Goal: Transaction & Acquisition: Purchase product/service

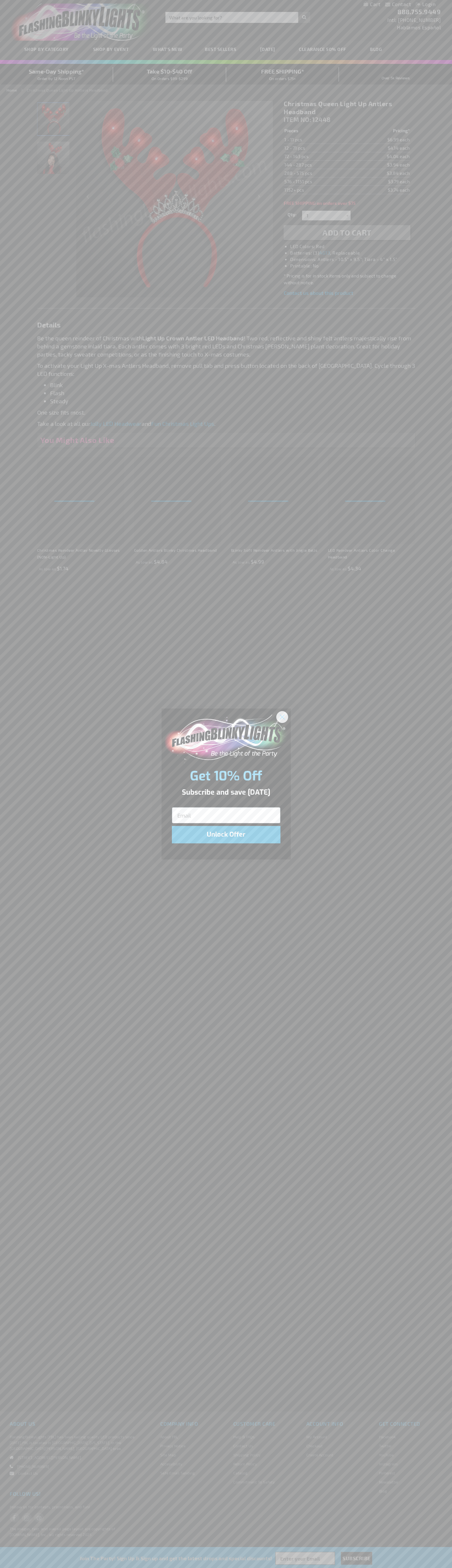
click at [282, 717] on icon "Close dialog" at bounding box center [282, 717] width 4 height 4
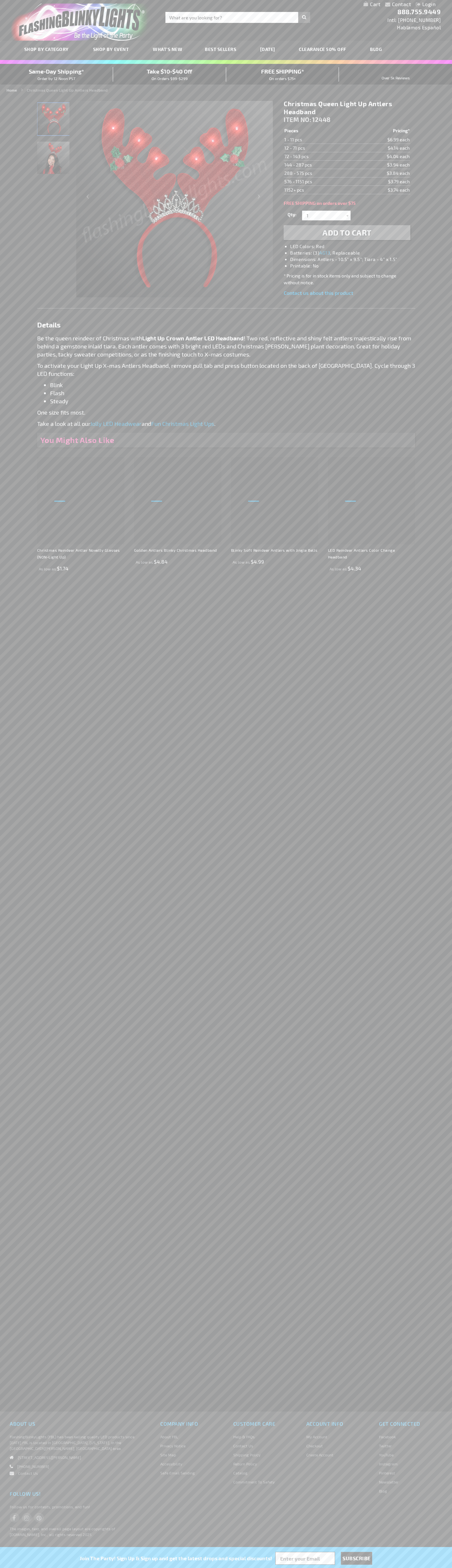
click at [353, 247] on li "LED Colors: Red" at bounding box center [353, 246] width 126 height 7
click at [347, 233] on span "Add to Cart" at bounding box center [347, 233] width 49 height 10
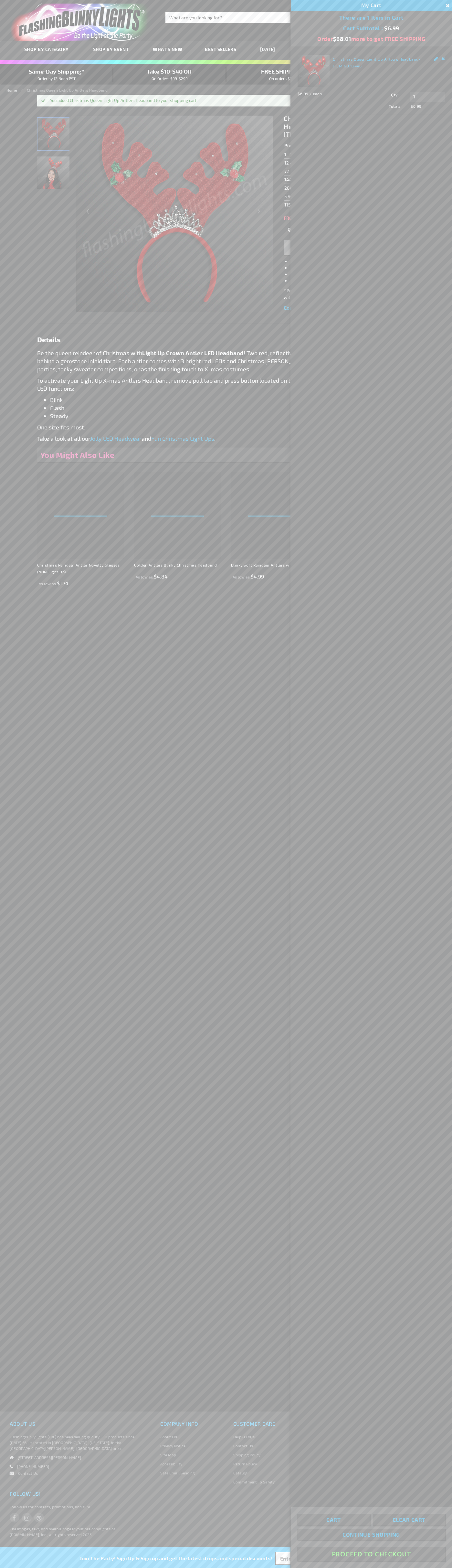
click at [371, 1555] on button "Proceed To Checkout" at bounding box center [371, 1554] width 148 height 14
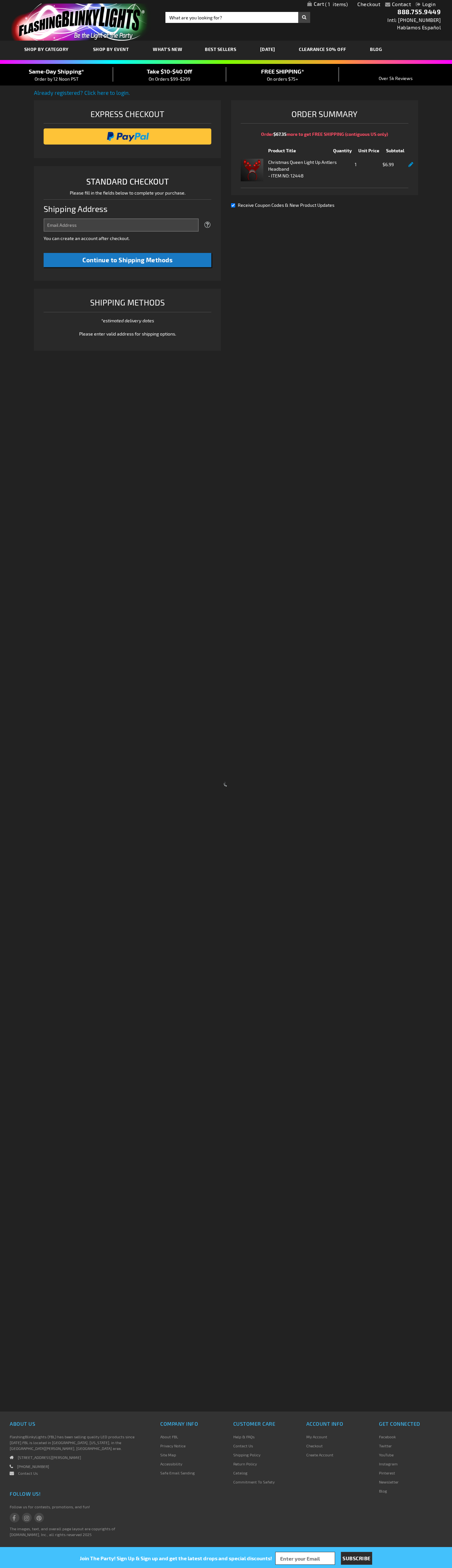
select select "US"
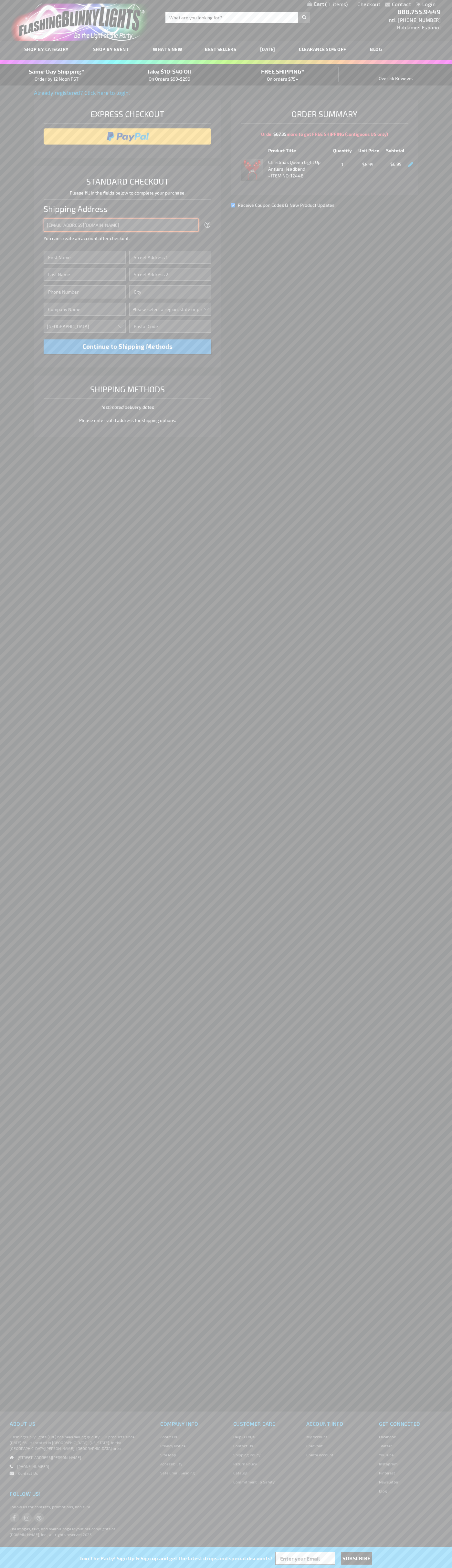
type input "johnsmith005@storebotmail.joonix.net"
type input "John"
type input "4021 Vernon Avenue"
type input "First floor"
type input "st. louis park"
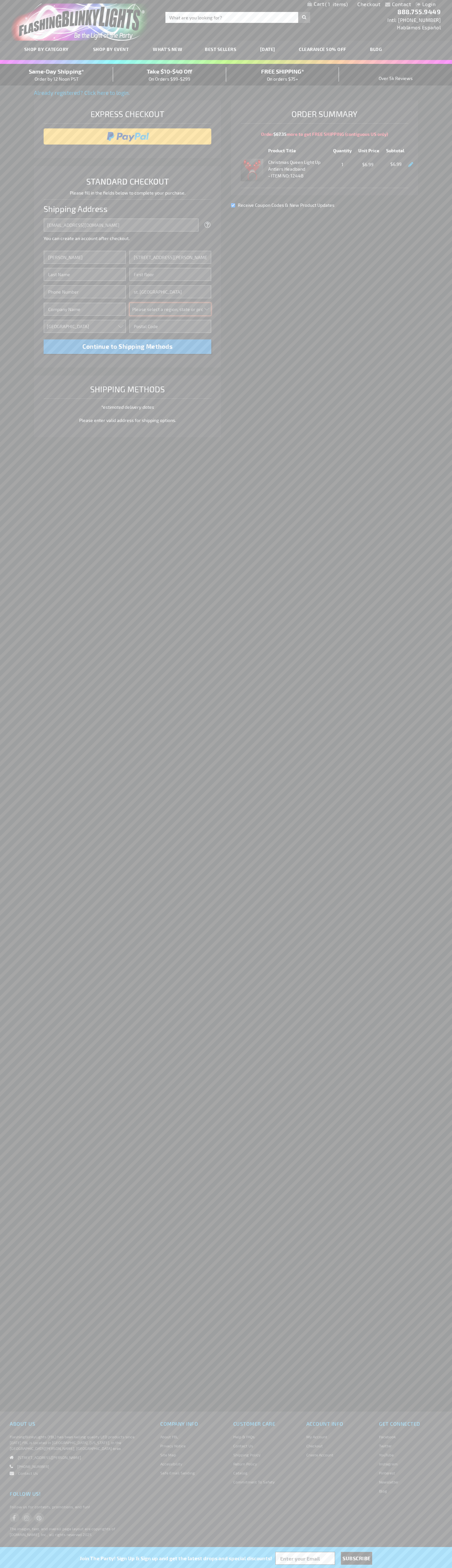
select select "34"
type input "55416"
type input "Smith"
type input "6502530000"
type input "John Smith"
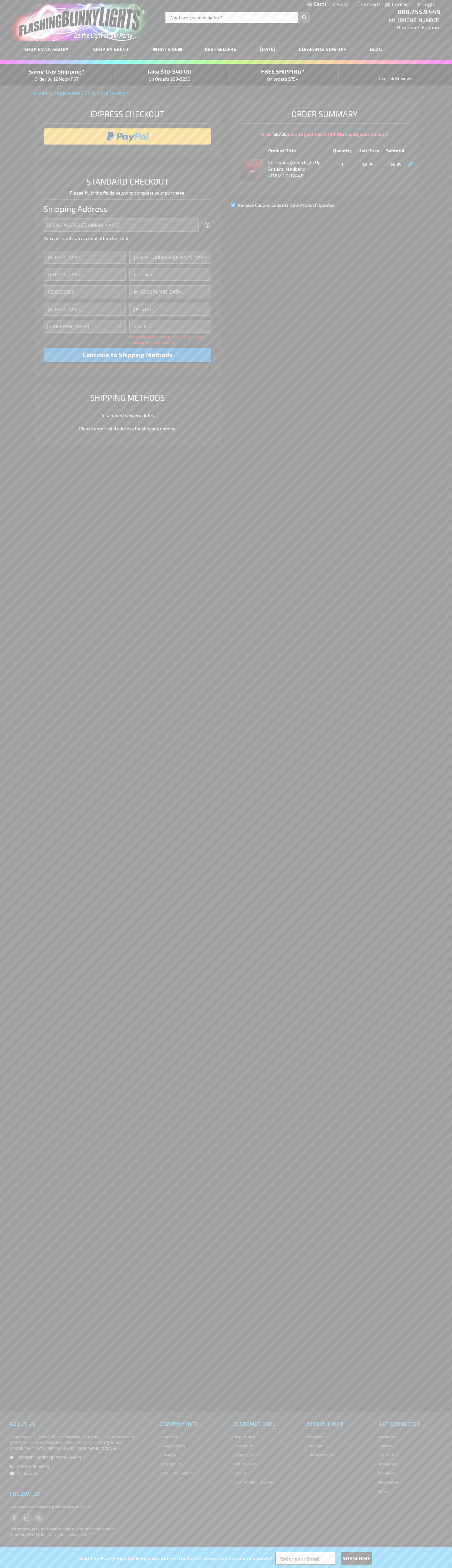
click at [57, 75] on div "Same-Day Shipping* Order by 12 Noon PST" at bounding box center [56, 75] width 113 height 15
click at [127, 137] on input "image" at bounding box center [128, 136] width 162 height 13
